Goal: Transaction & Acquisition: Download file/media

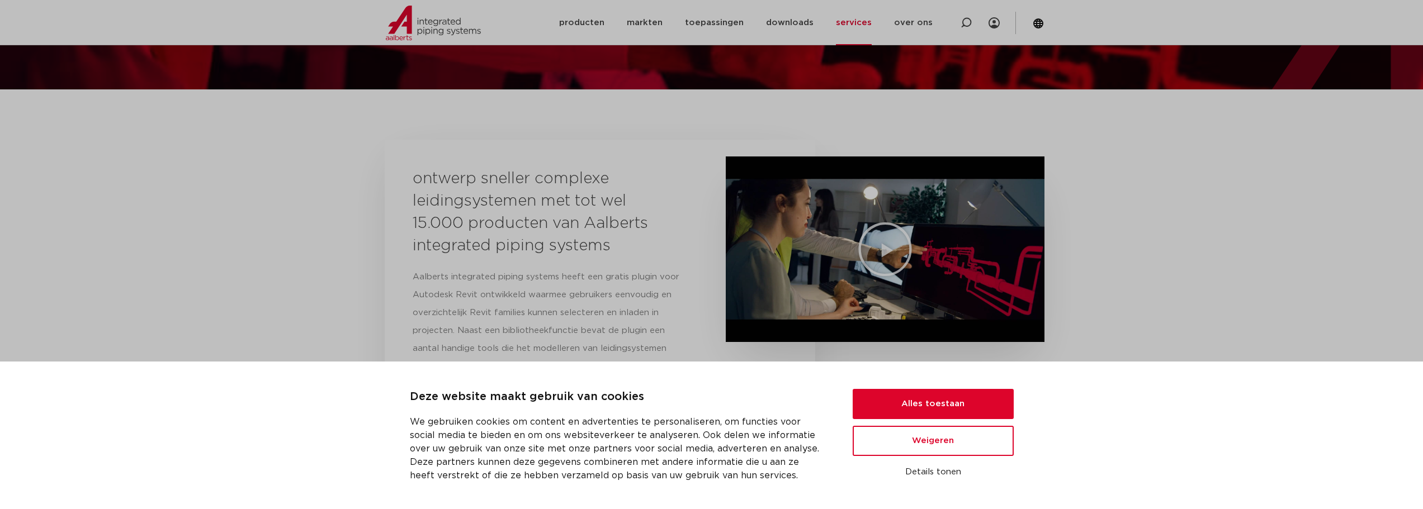
scroll to position [190, 0]
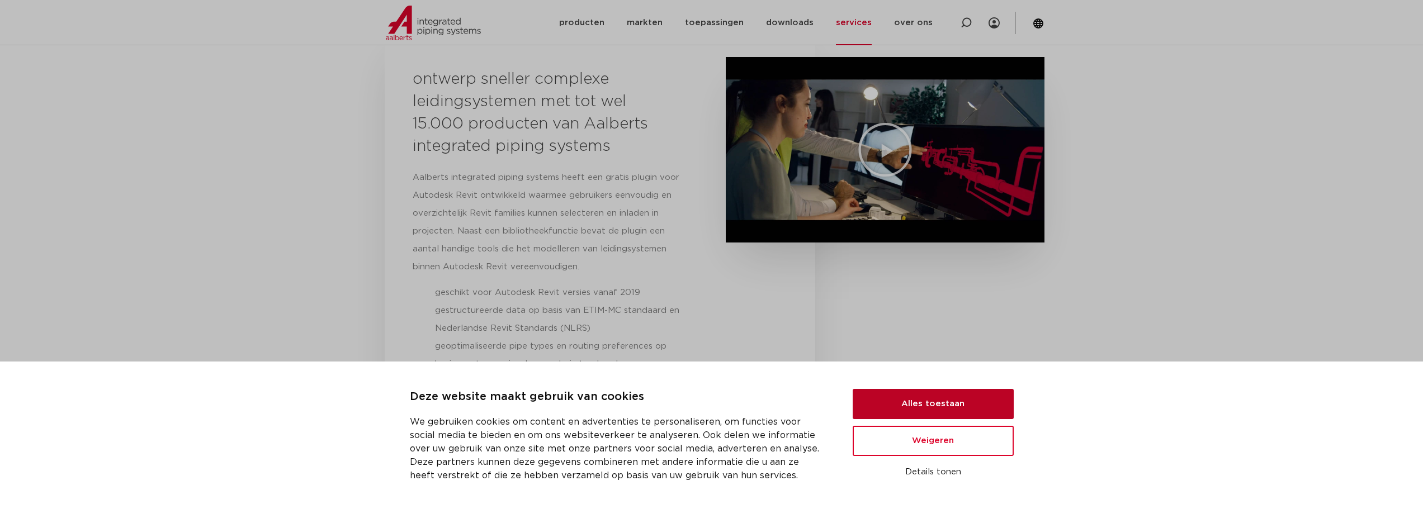
click at [949, 398] on button "Alles toestaan" at bounding box center [933, 404] width 161 height 30
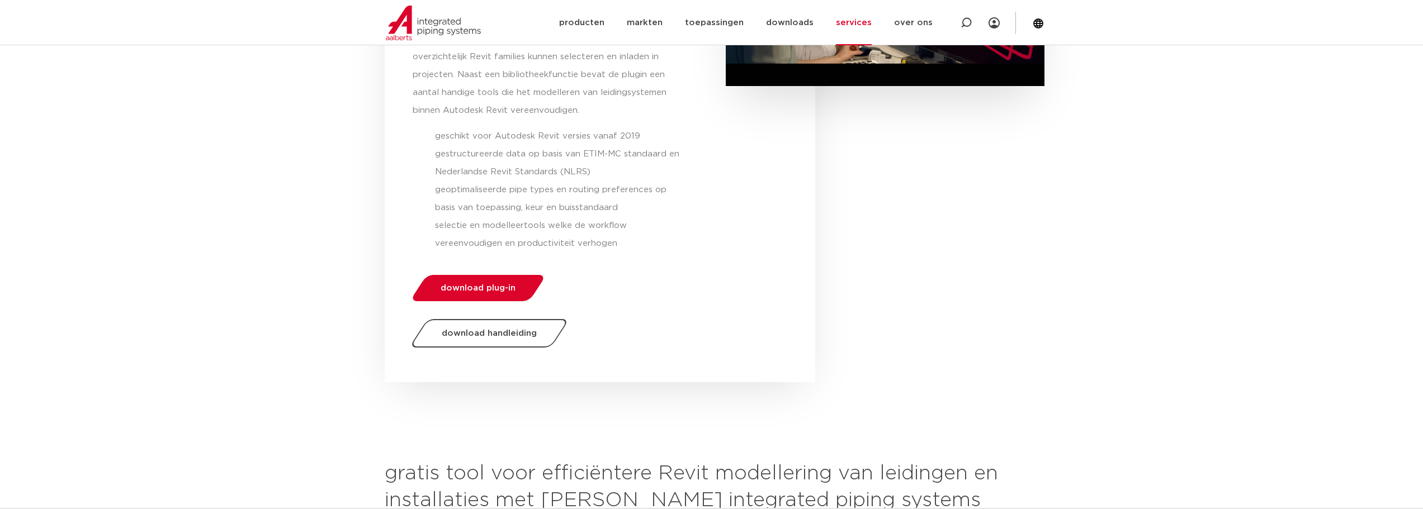
scroll to position [358, 0]
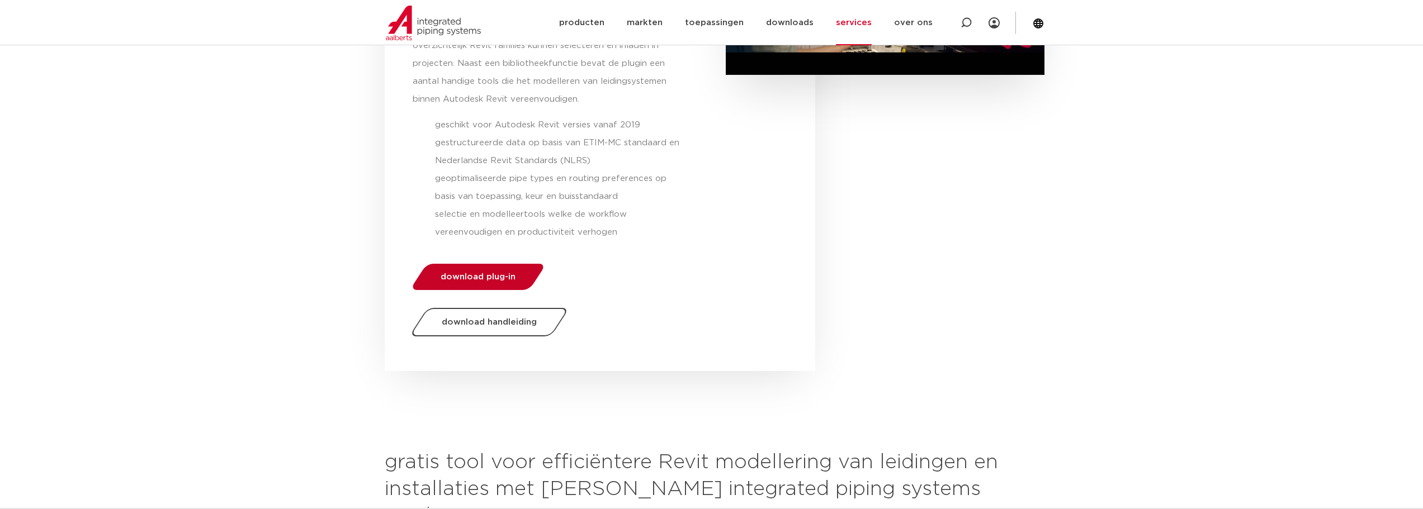
click at [501, 279] on span "download plug-in" at bounding box center [478, 277] width 75 height 8
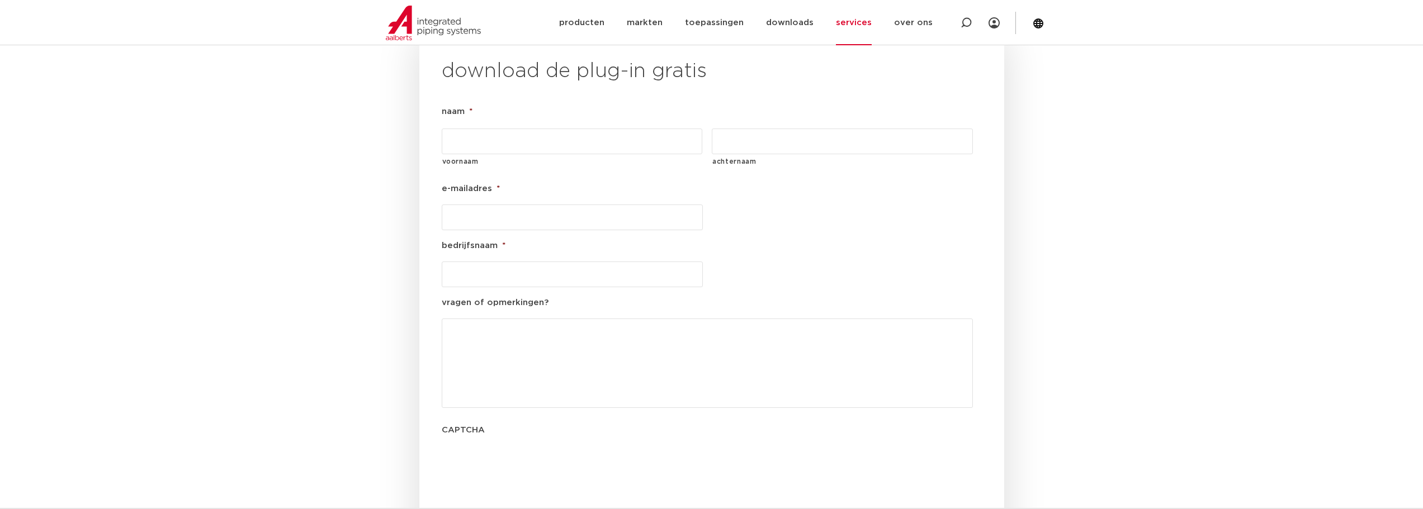
scroll to position [1276, 0]
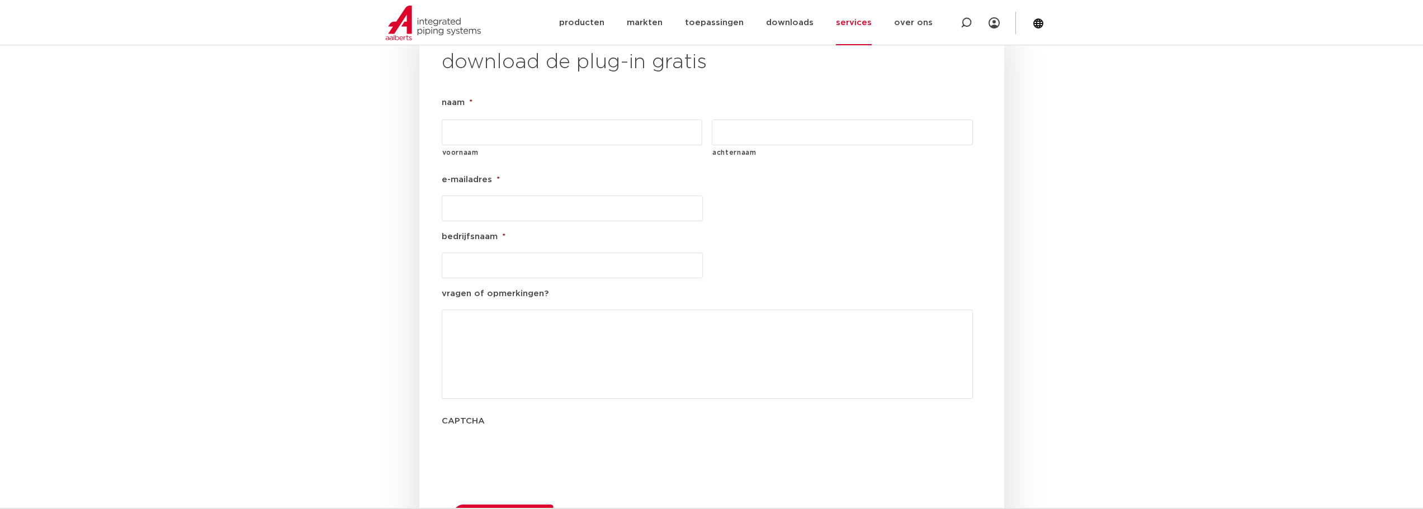
drag, startPoint x: 477, startPoint y: 98, endPoint x: 484, endPoint y: 98, distance: 6.7
click at [477, 120] on input "voornaam" at bounding box center [572, 133] width 261 height 26
type input "[PERSON_NAME]"
type input "[EMAIL_ADDRESS][DOMAIN_NAME]"
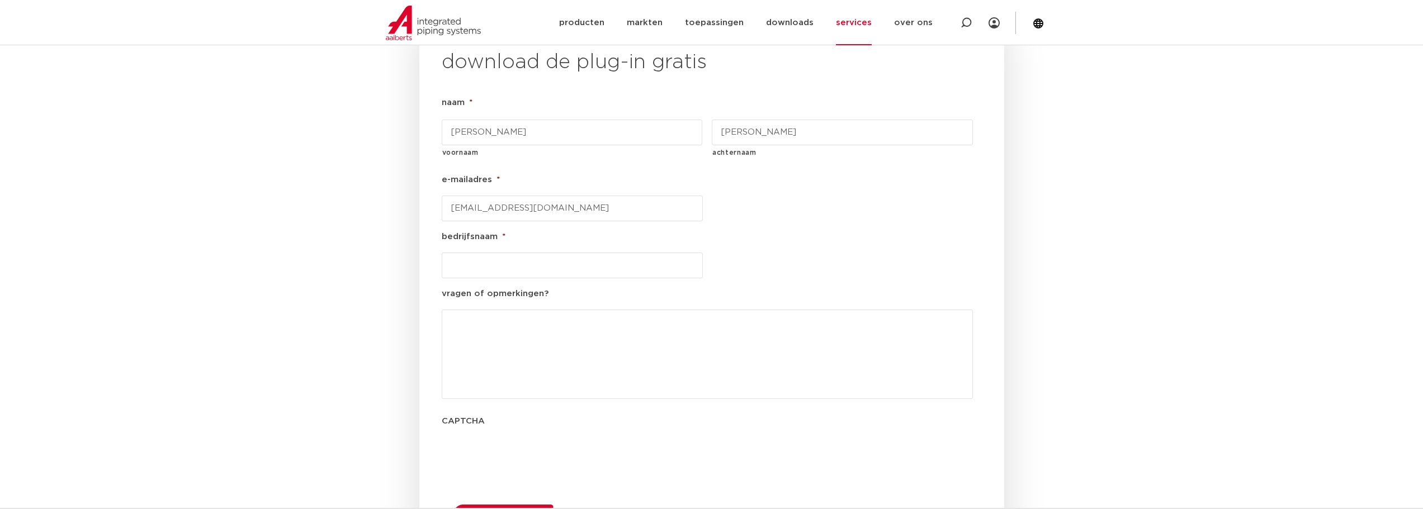
type input "BIMloop"
drag, startPoint x: 565, startPoint y: 178, endPoint x: 375, endPoint y: 160, distance: 191.0
click at [392, 162] on section "download de plug-in gratis naam * [PERSON_NAME] voornaam [PERSON_NAME] achterna…" at bounding box center [712, 298] width 654 height 543
type input "[EMAIL_ADDRESS][DOMAIN_NAME]"
click at [979, 219] on ul "naam * [PERSON_NAME] voornaam [PERSON_NAME] achternaam e-mailadres * [EMAIL_ADD…" at bounding box center [712, 288] width 540 height 385
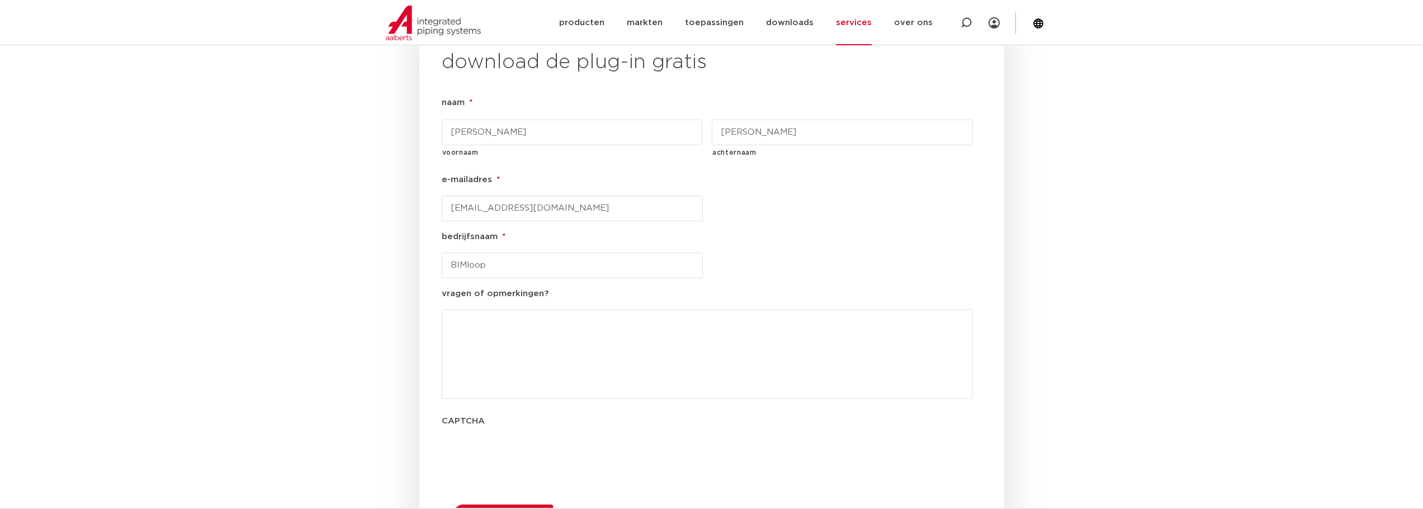
click at [477, 504] on button "downloaden" at bounding box center [498, 518] width 120 height 29
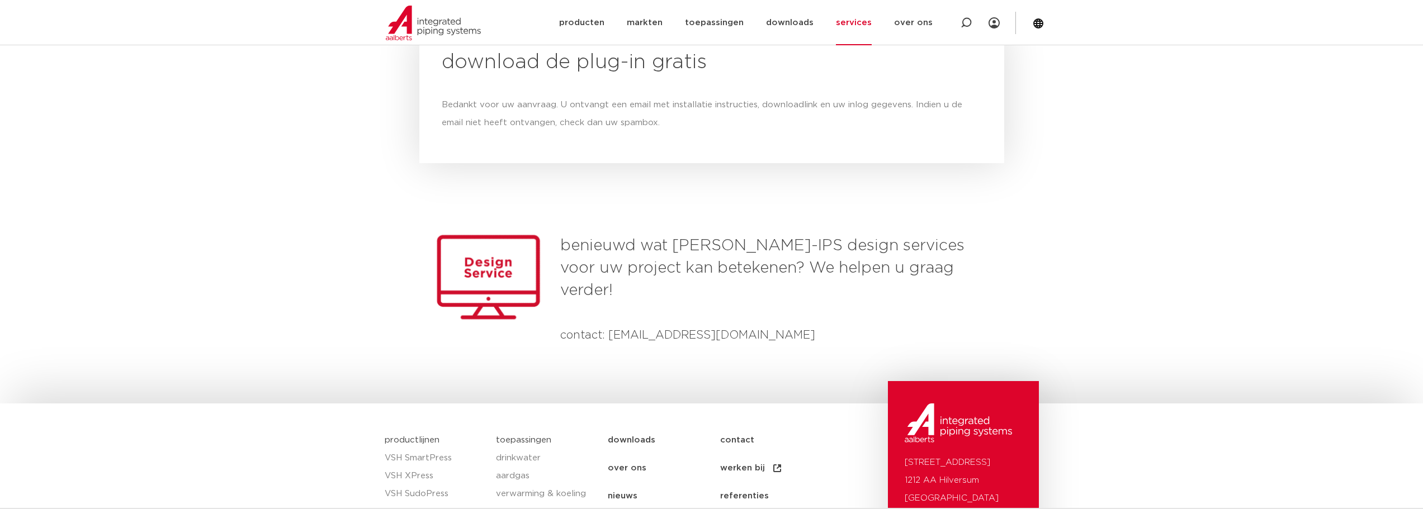
scroll to position [1290, 0]
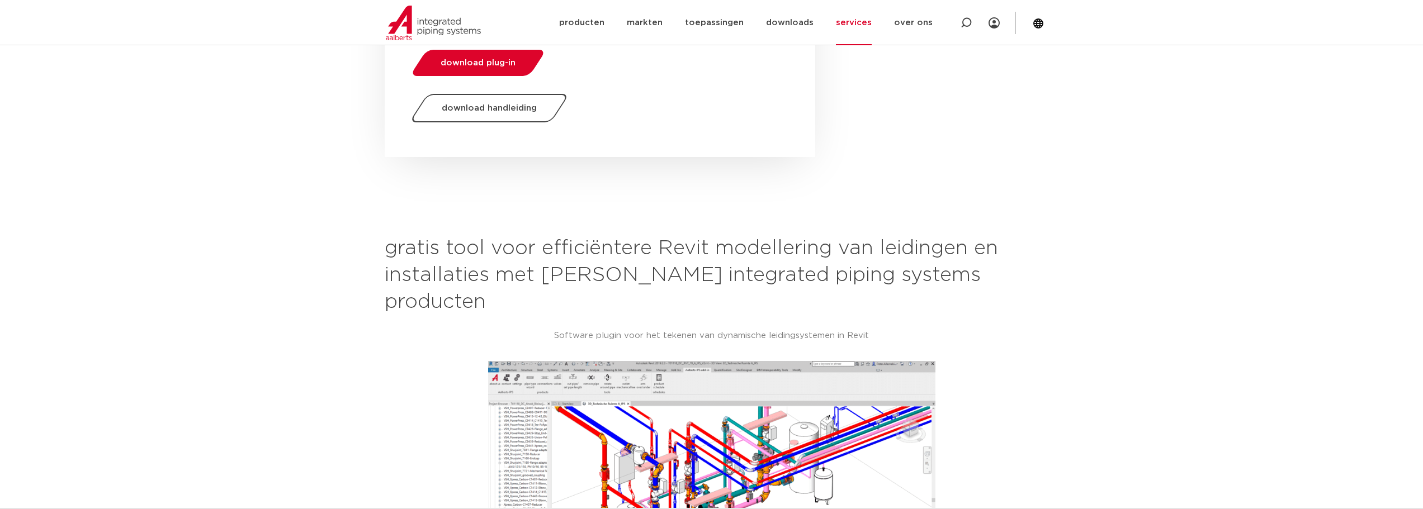
scroll to position [563, 0]
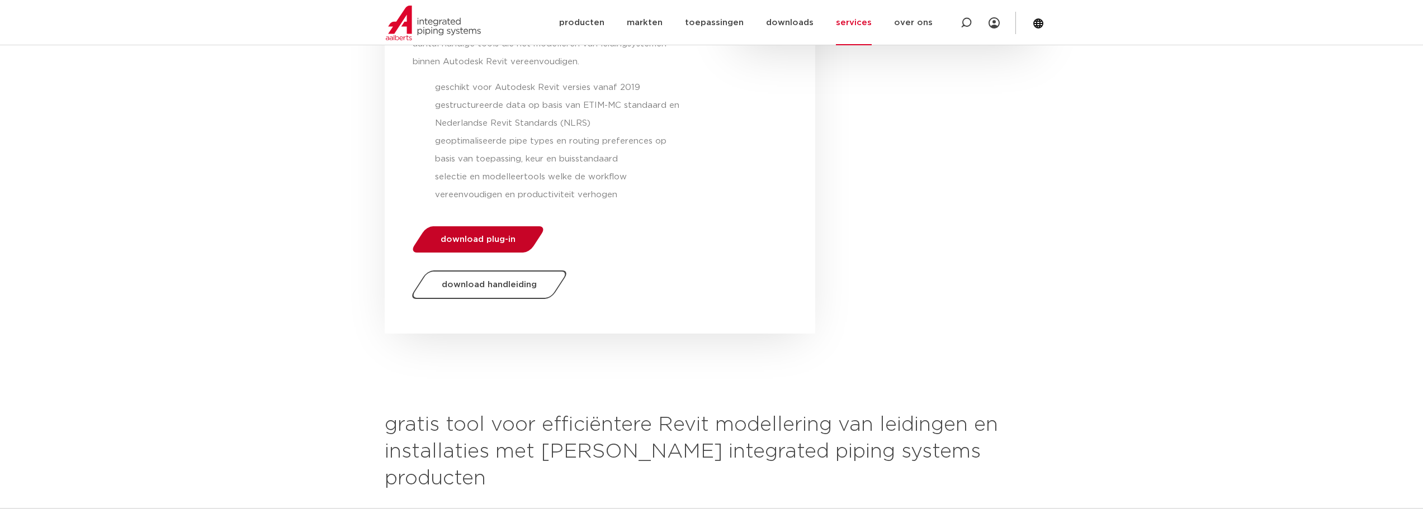
click at [477, 239] on span "download plug-in" at bounding box center [478, 239] width 75 height 8
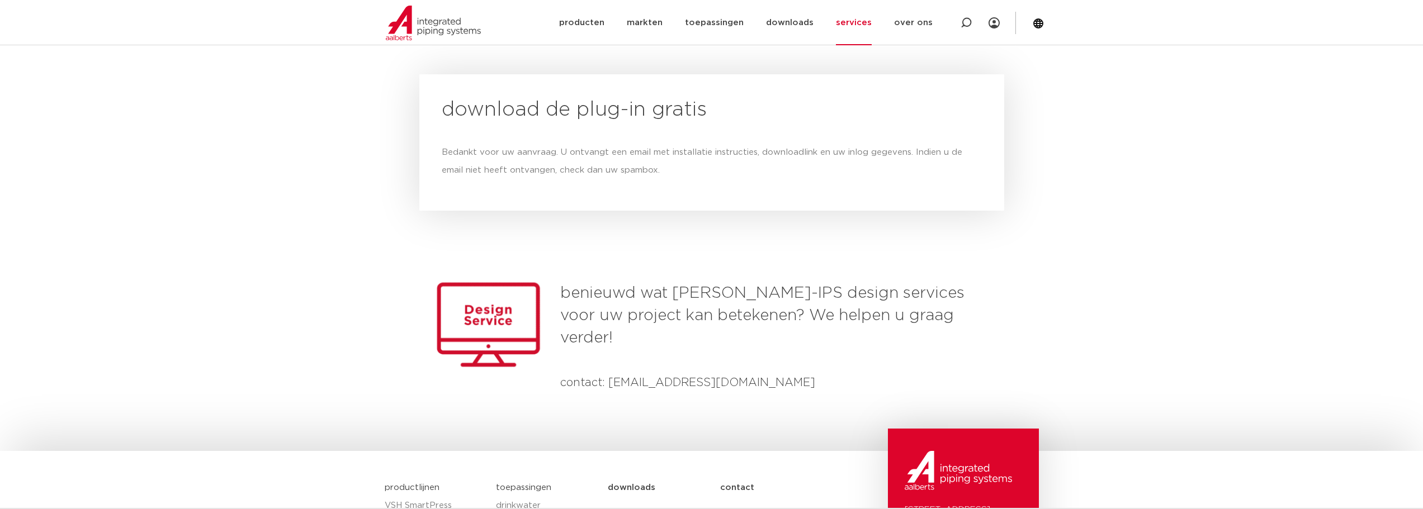
scroll to position [1276, 0]
